Goal: Transaction & Acquisition: Purchase product/service

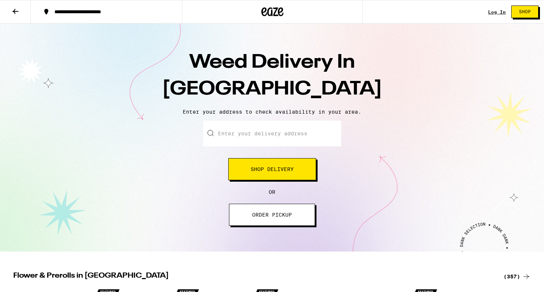
click at [257, 169] on span "Shop Delivery" at bounding box center [272, 169] width 43 height 5
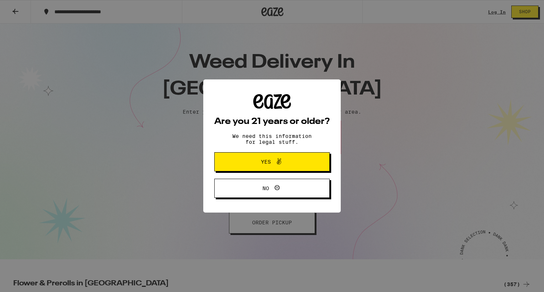
click at [264, 164] on span "Yes" at bounding box center [266, 161] width 10 height 5
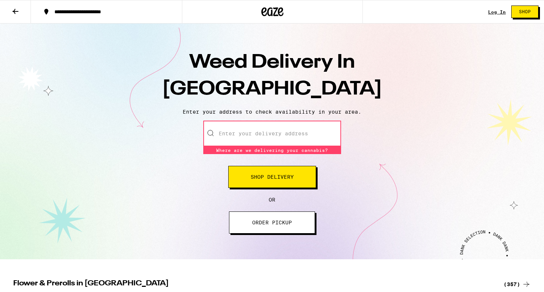
click at [260, 134] on input "Enter your delivery address" at bounding box center [272, 134] width 138 height 26
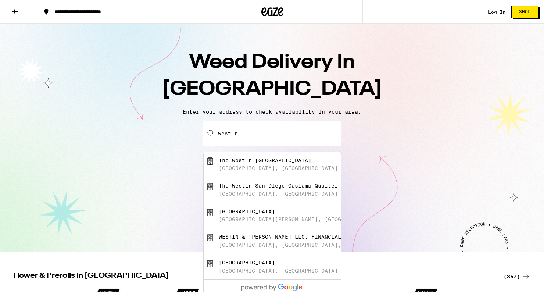
click at [301, 163] on div "The Westin [GEOGRAPHIC_DATA]" at bounding box center [265, 160] width 93 height 6
type input "The Westin [GEOGRAPHIC_DATA], [GEOGRAPHIC_DATA], [GEOGRAPHIC_DATA], [GEOGRAPHIC…"
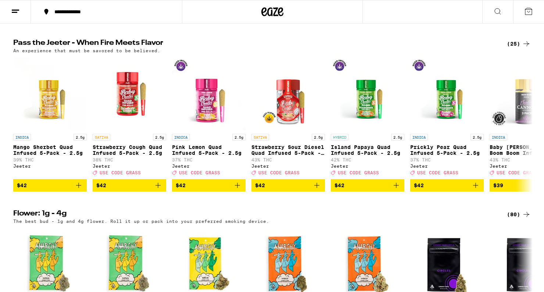
scroll to position [402, 0]
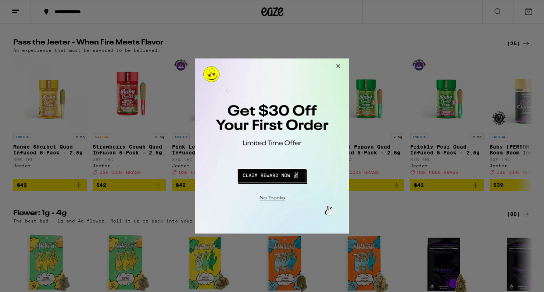
click at [340, 65] on button "Close Modal" at bounding box center [337, 67] width 20 height 18
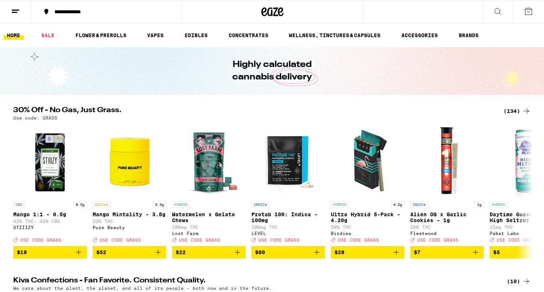
scroll to position [0, 0]
click at [198, 35] on link "EDIBLES" at bounding box center [196, 35] width 31 height 9
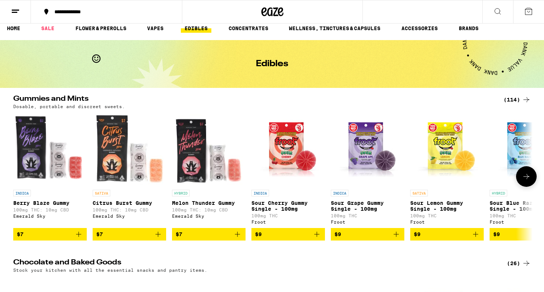
scroll to position [11, 0]
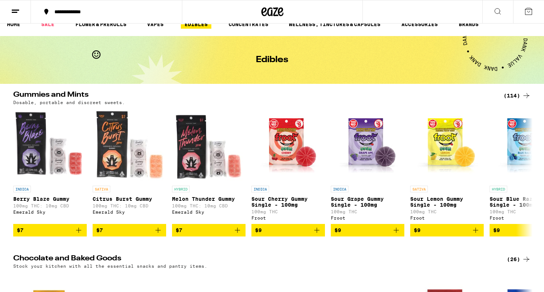
click at [516, 95] on div "(114)" at bounding box center [517, 95] width 27 height 9
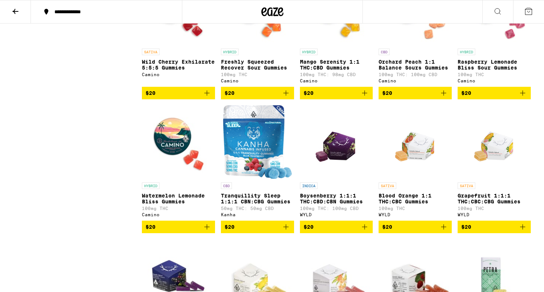
scroll to position [1983, 0]
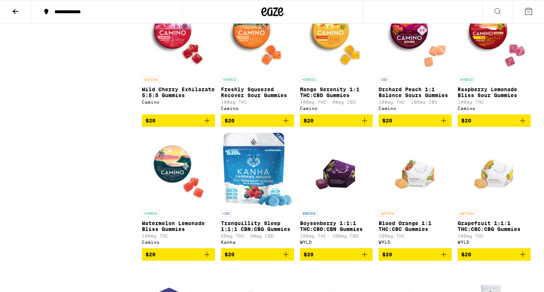
click at [337, 125] on span "$20" at bounding box center [337, 120] width 66 height 9
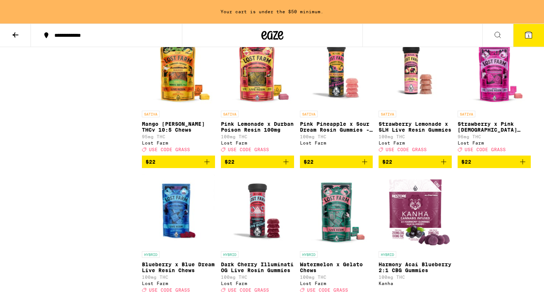
scroll to position [2961, 0]
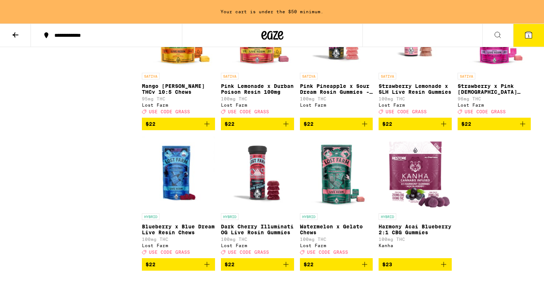
click at [338, 128] on span "$22" at bounding box center [337, 124] width 66 height 9
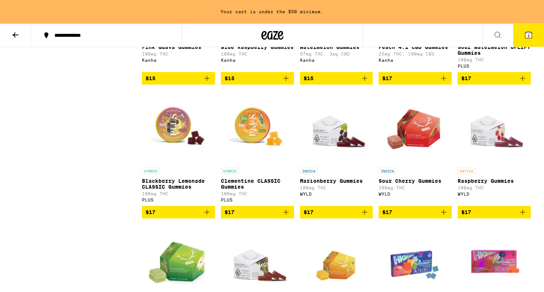
scroll to position [1111, 0]
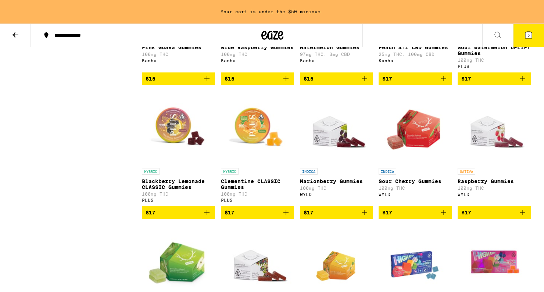
click at [490, 217] on span "$17" at bounding box center [495, 212] width 66 height 9
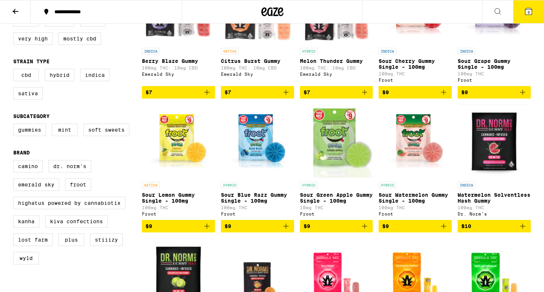
scroll to position [93, 0]
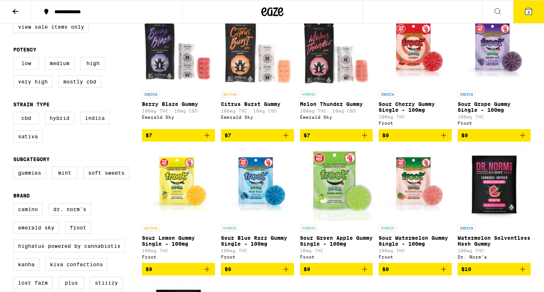
click at [529, 14] on span "3" at bounding box center [529, 12] width 2 height 4
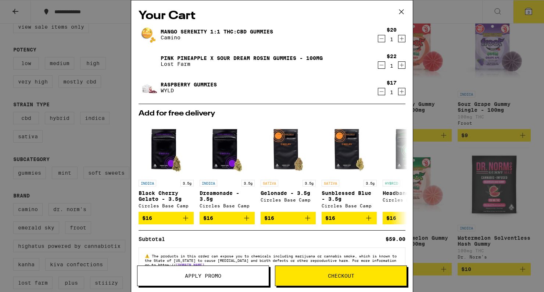
click at [331, 274] on span "Checkout" at bounding box center [341, 275] width 26 height 5
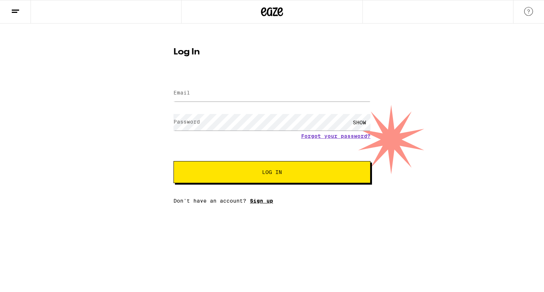
click at [263, 203] on link "Sign up" at bounding box center [261, 201] width 23 height 6
